Goal: Navigation & Orientation: Find specific page/section

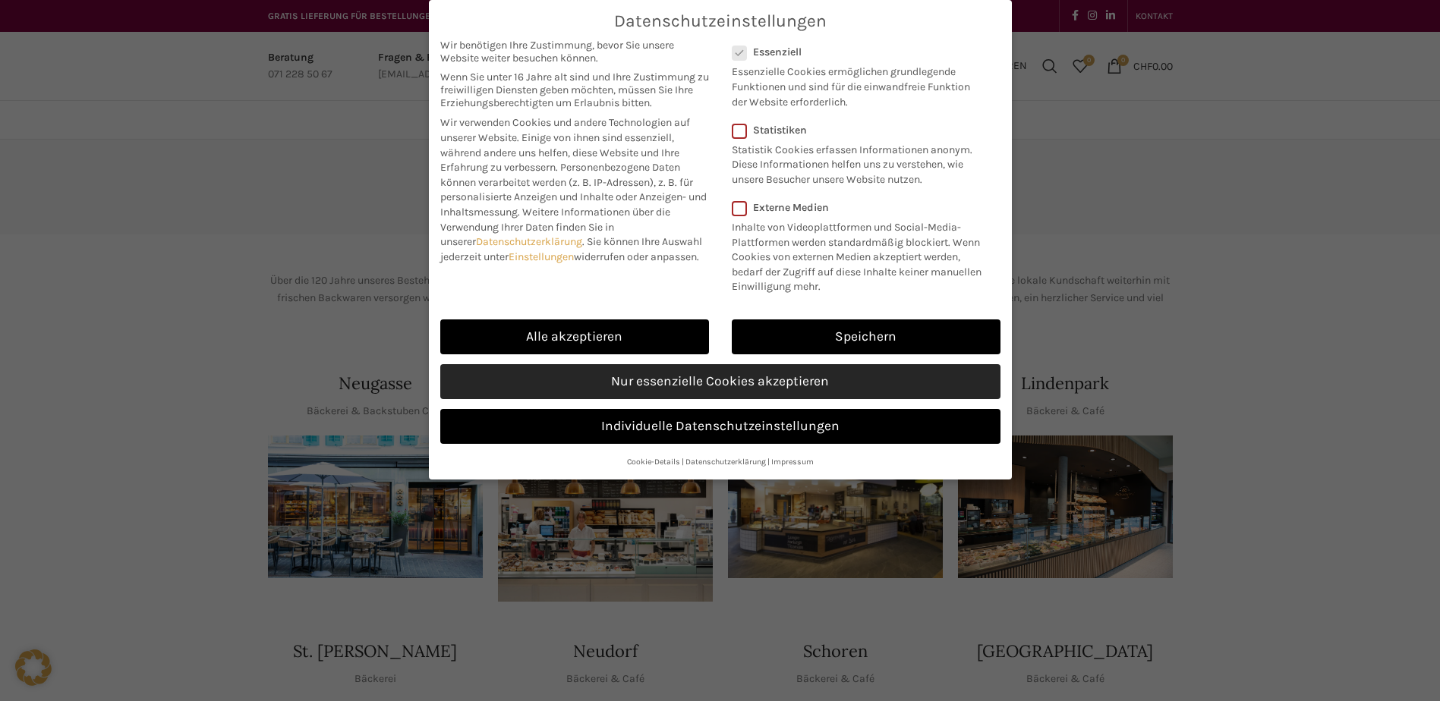
click at [814, 375] on link "Nur essenzielle Cookies akzeptieren" at bounding box center [720, 381] width 560 height 35
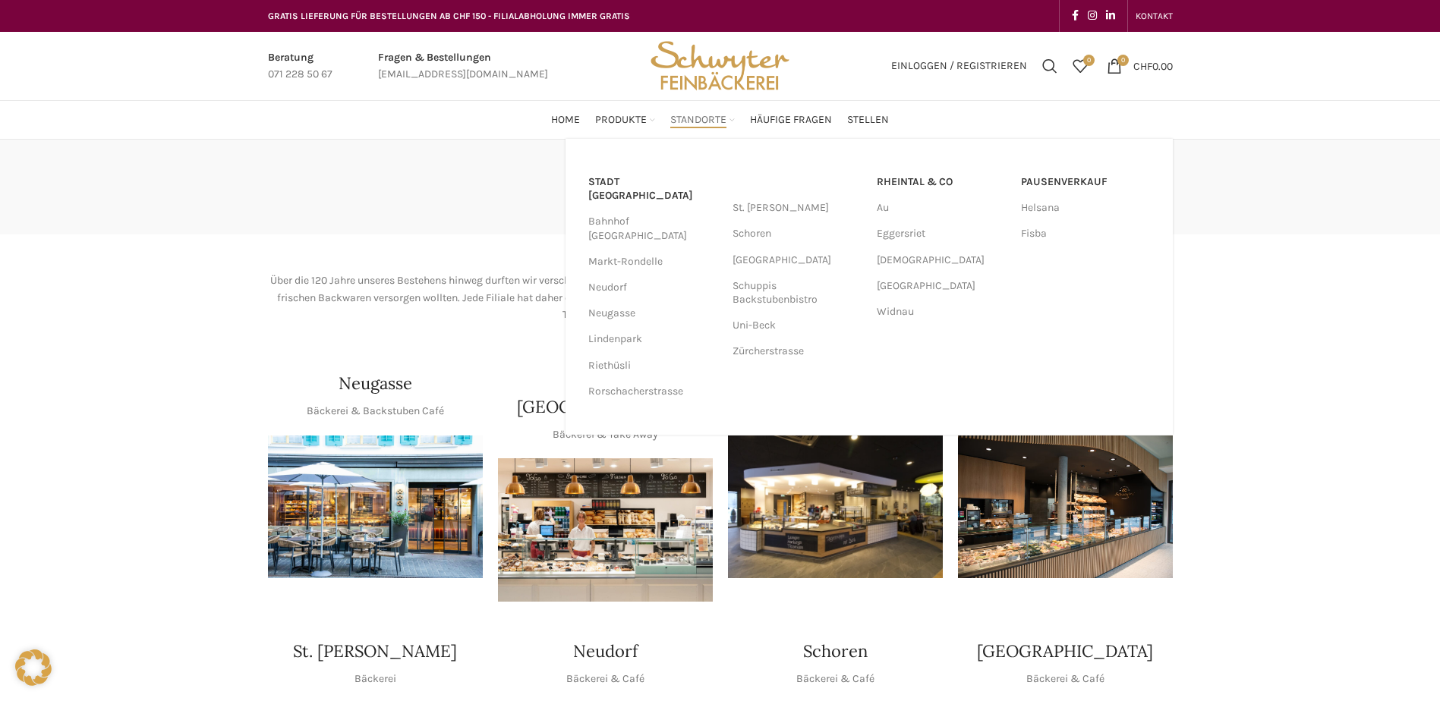
click at [709, 118] on span "Standorte" at bounding box center [698, 120] width 56 height 14
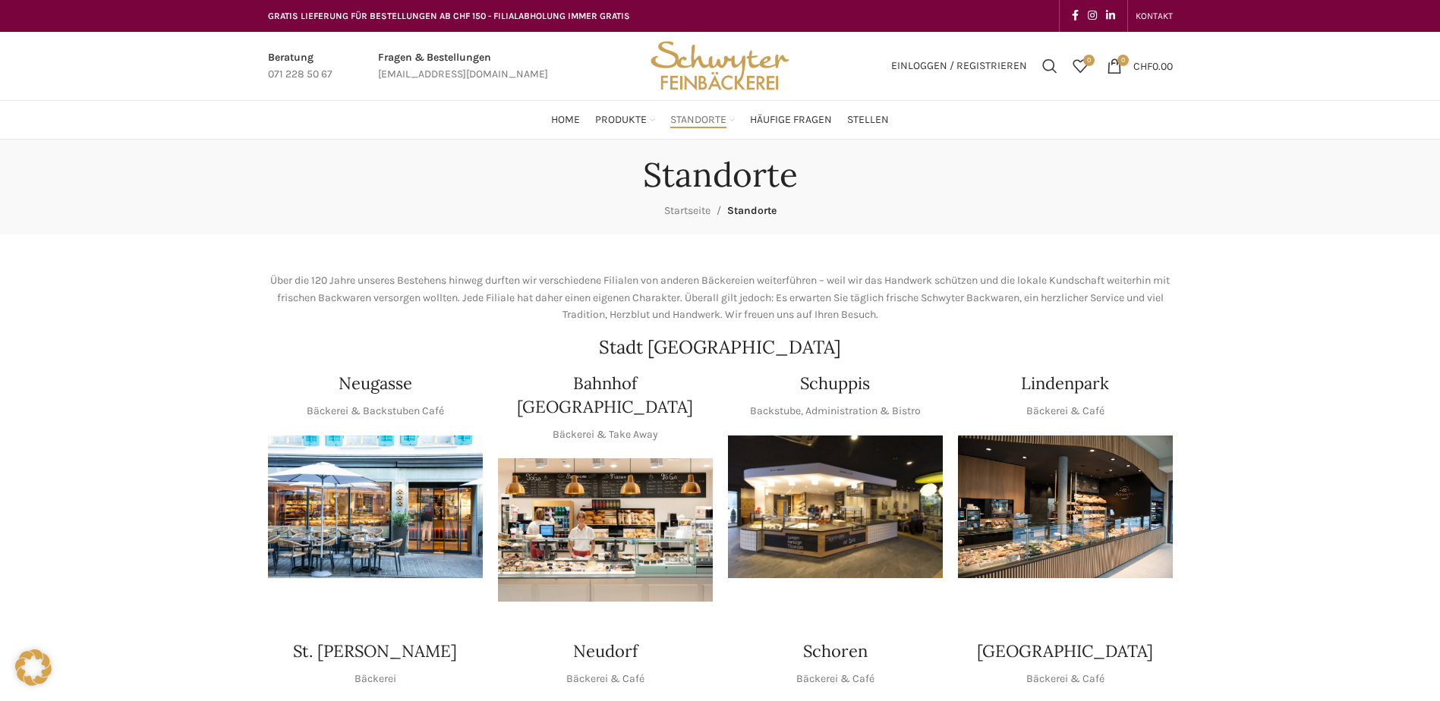
click at [858, 477] on img "1 / 1" at bounding box center [835, 507] width 215 height 143
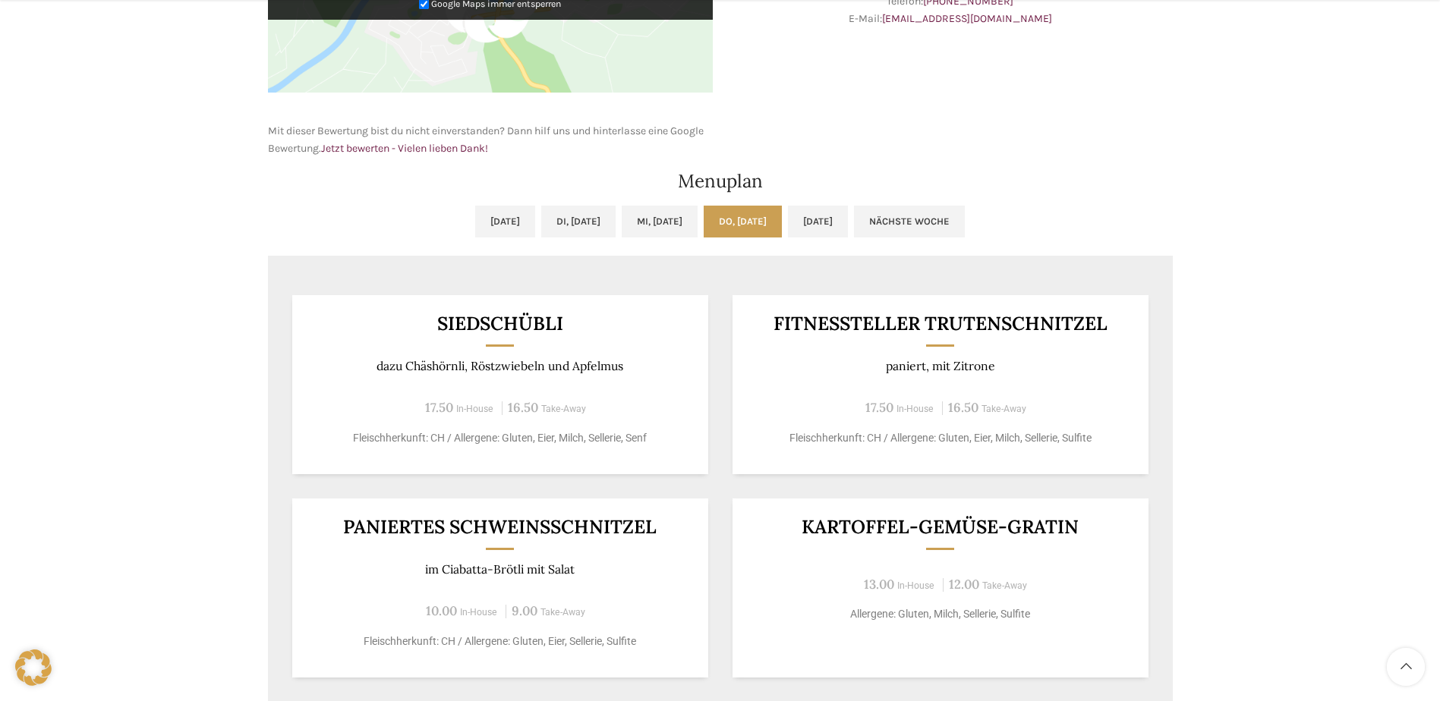
scroll to position [683, 0]
